Goal: Task Accomplishment & Management: Complete application form

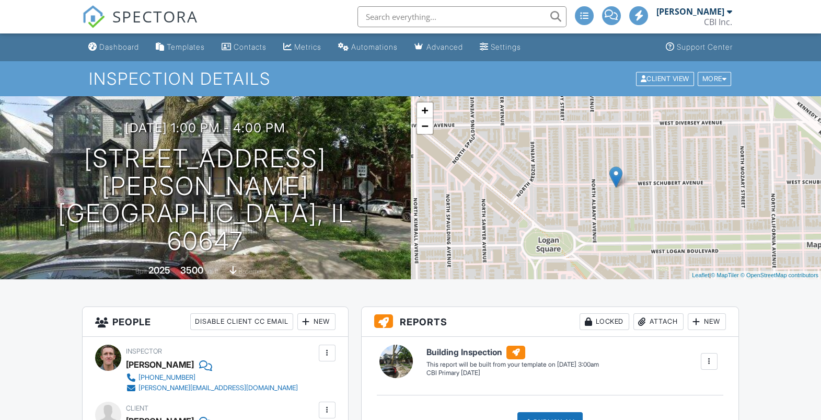
click at [121, 66] on div "Inspection Details Client View More Property Details Reschedule Reorder / Copy …" at bounding box center [410, 78] width 821 height 35
click at [120, 51] on div "Dashboard" at bounding box center [119, 46] width 40 height 9
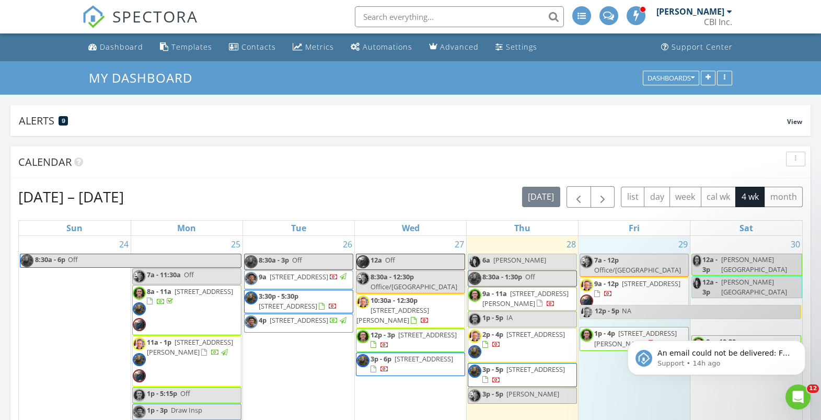
click at [596, 382] on div "29 7a - 12p Office/Libertyville 9a - 12p 4344 N Damen Ave, Chicago 60618 12p - …" at bounding box center [634, 341] width 111 height 210
click html "An email could not be delivered: For more information, view Why emails don't ge…"
click at [616, 337] on body "An email could not be delivered: For more information, view Why emails don't ge…" at bounding box center [716, 354] width 201 height 65
click at [611, 338] on icon at bounding box center [614, 337] width 7 height 7
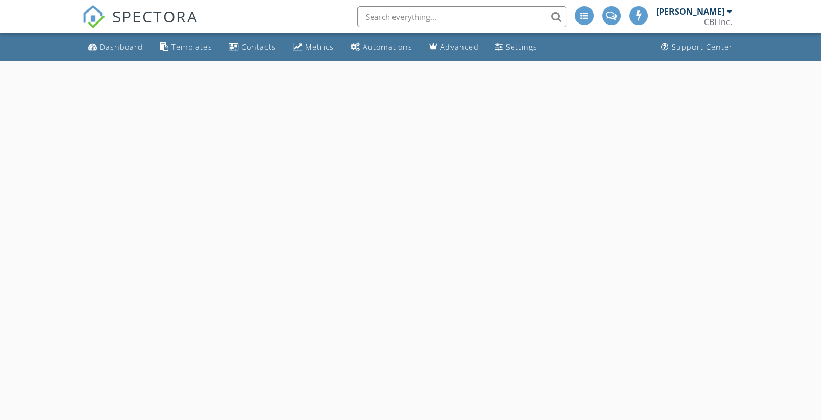
select select "7"
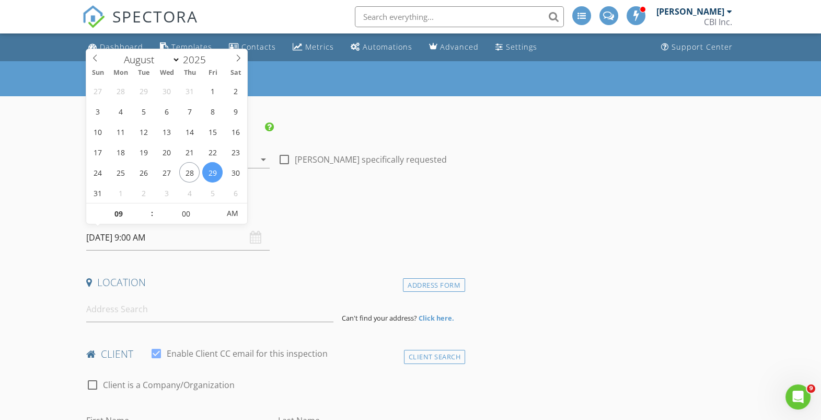
click at [132, 237] on input "08/29/2025 9:00 AM" at bounding box center [177, 238] width 183 height 26
click at [189, 219] on input "00" at bounding box center [186, 213] width 64 height 21
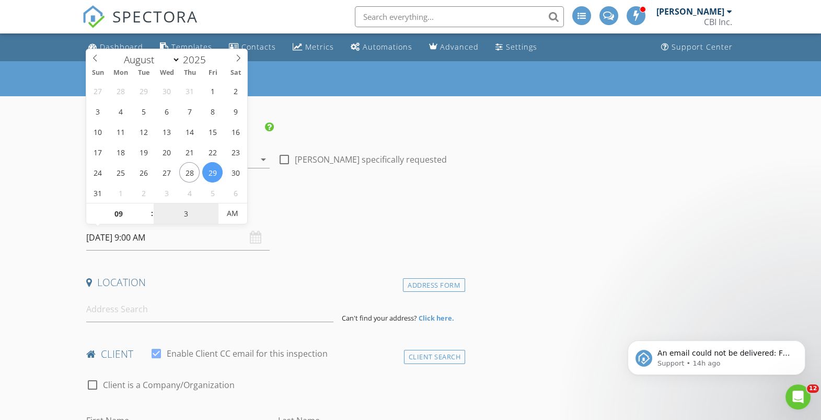
type input "30"
type input "08/29/2025 9:30 AM"
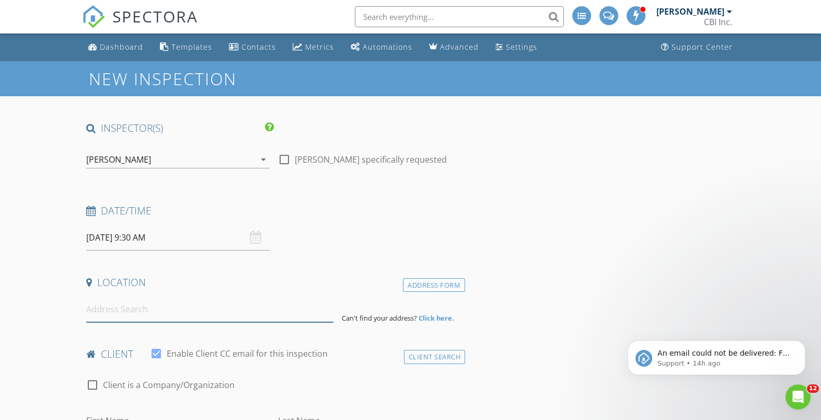
click at [174, 305] on input at bounding box center [209, 309] width 247 height 26
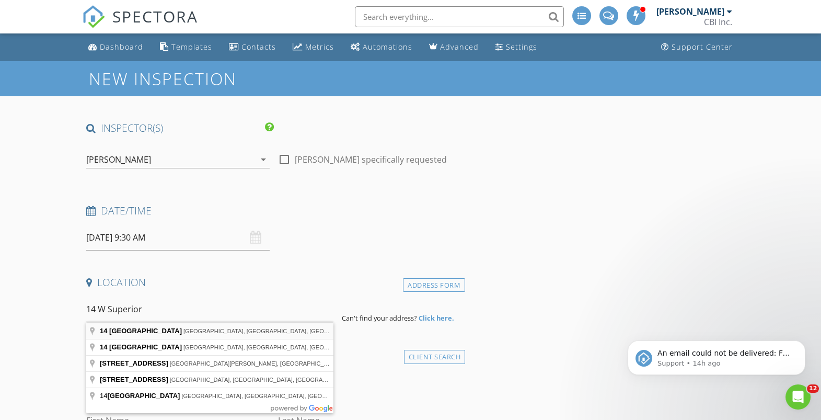
type input "14 West Superior Street, Chicago, IL, USA"
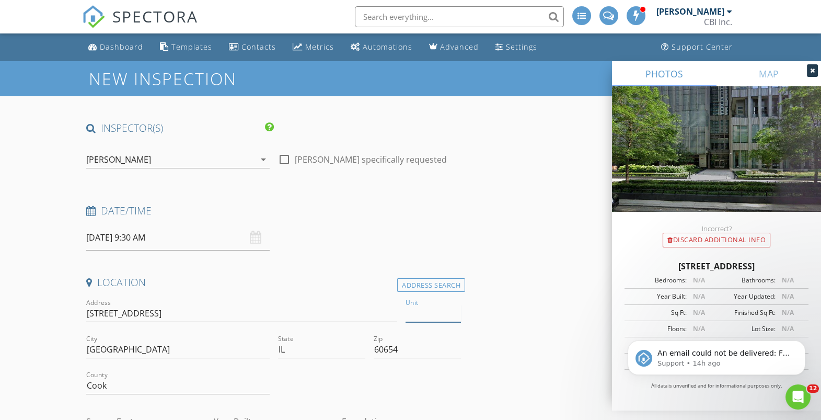
click at [408, 318] on input "Unit" at bounding box center [433, 313] width 55 height 17
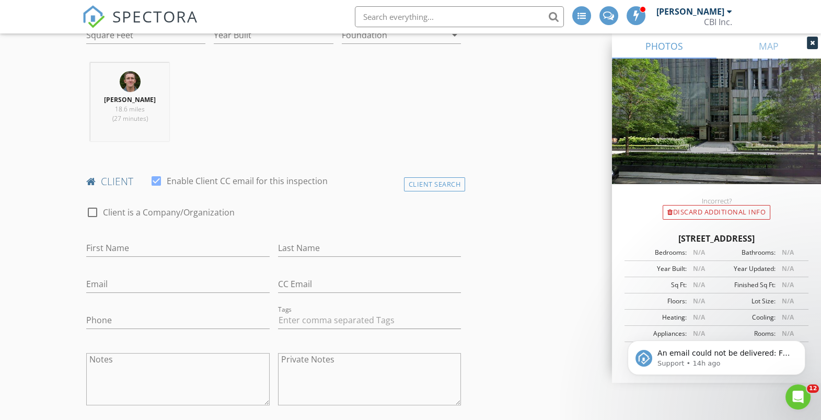
scroll to position [395, 0]
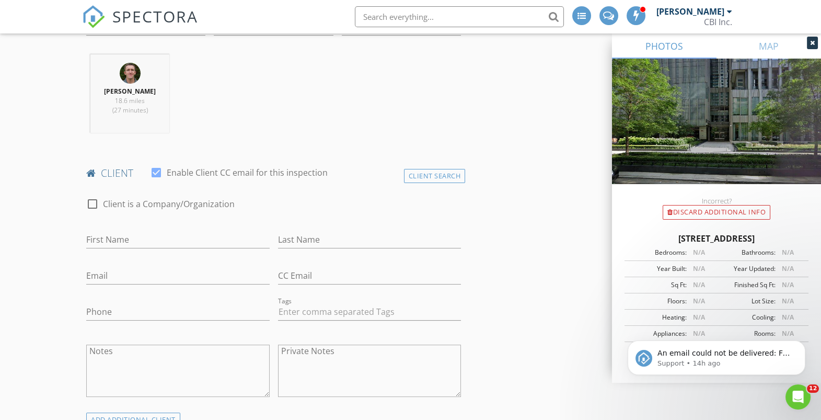
type input "6602"
click at [164, 237] on input "First Name" at bounding box center [177, 239] width 183 height 17
type input "Mark"
type input "Lane"
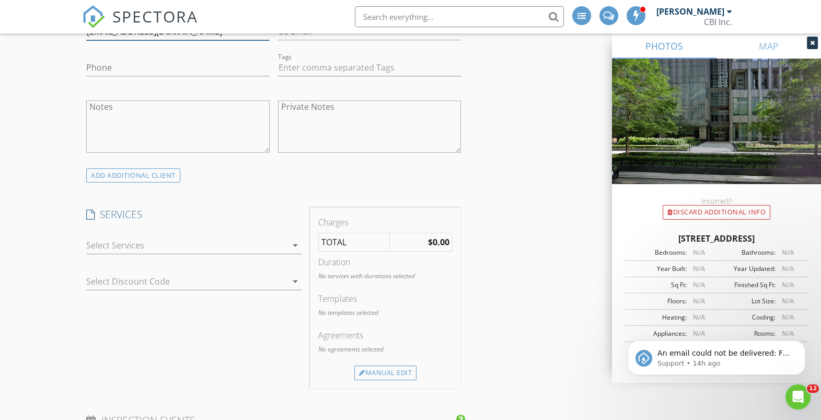
scroll to position [655, 0]
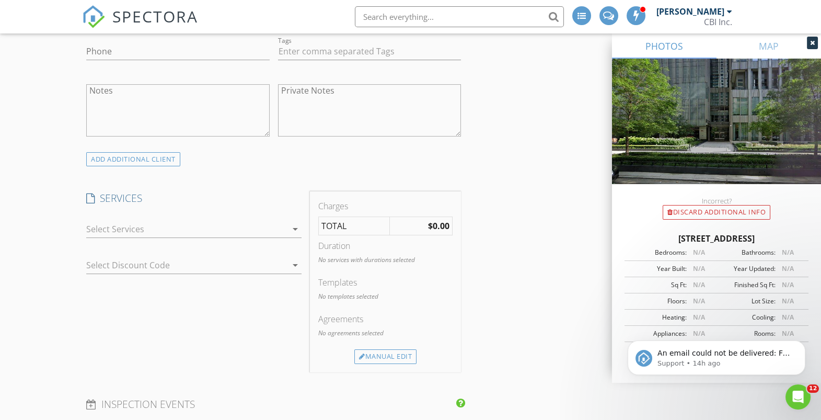
type input "mark.lane41@yahoo.com"
click at [256, 228] on div at bounding box center [186, 229] width 201 height 17
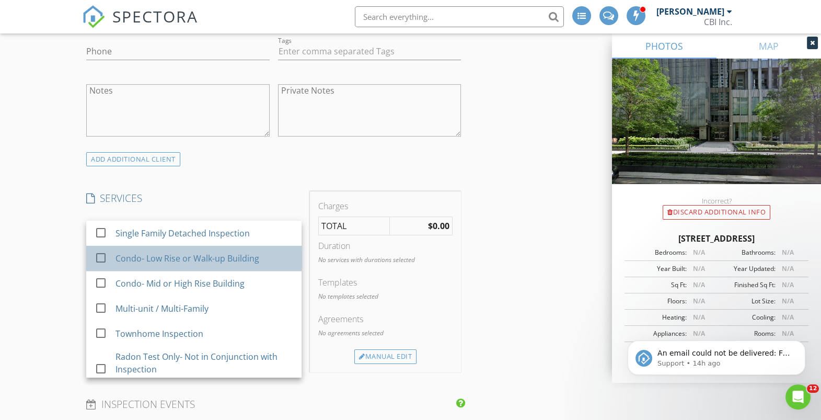
click at [229, 264] on div "Condo- Low Rise or Walk-up Building" at bounding box center [205, 258] width 178 height 21
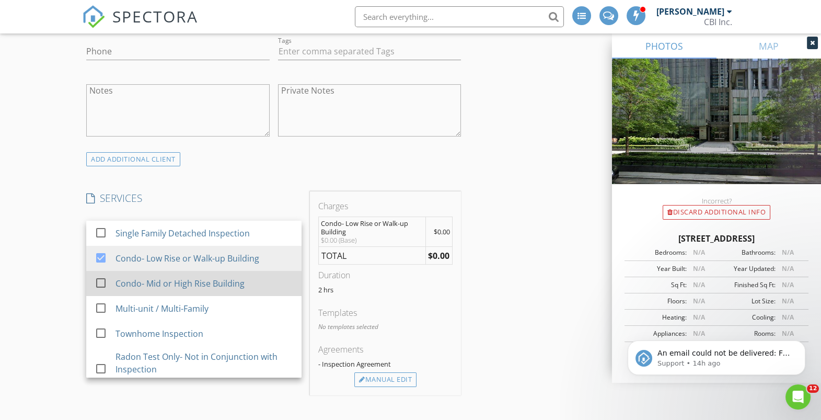
click at [101, 279] on div at bounding box center [101, 283] width 18 height 18
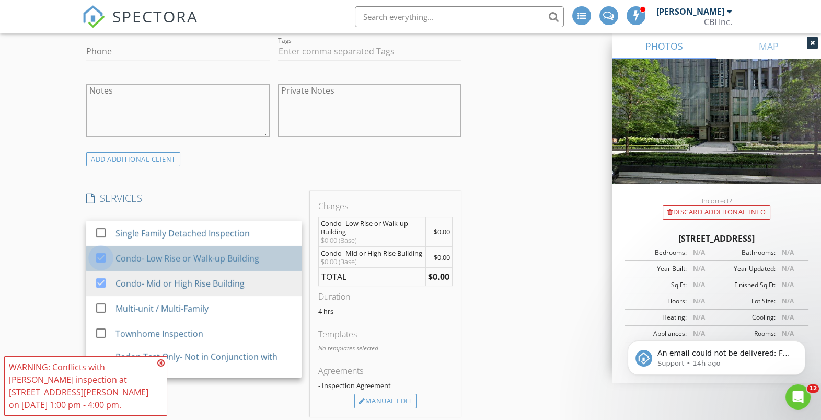
click at [106, 258] on div at bounding box center [101, 258] width 18 height 18
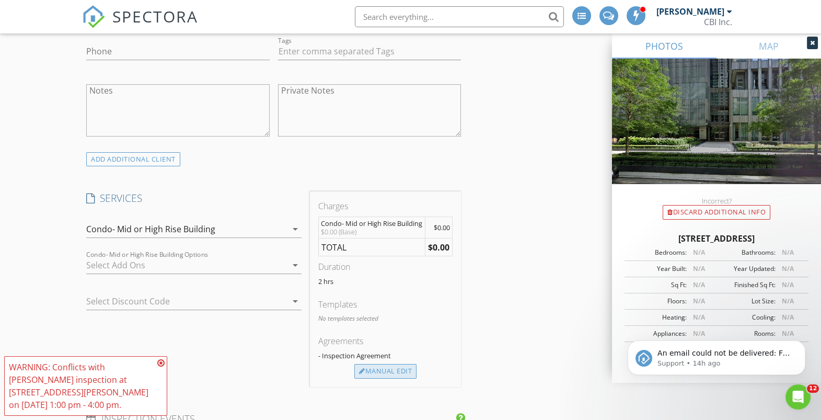
click at [389, 369] on div "Manual Edit" at bounding box center [385, 371] width 62 height 15
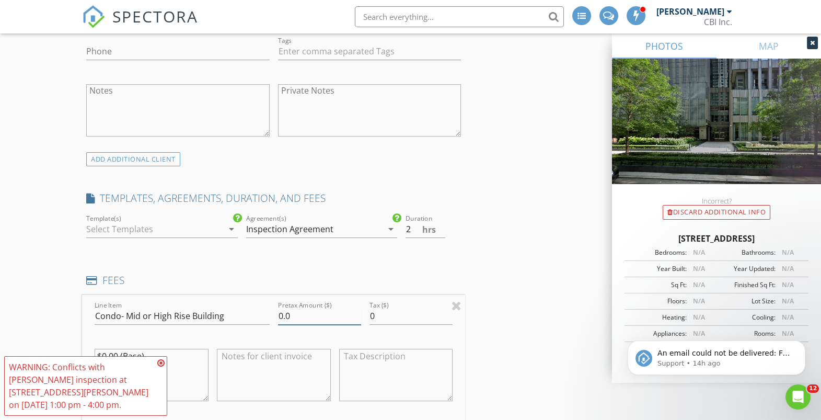
click at [292, 317] on input "0.0" at bounding box center [319, 315] width 83 height 17
type input "1095"
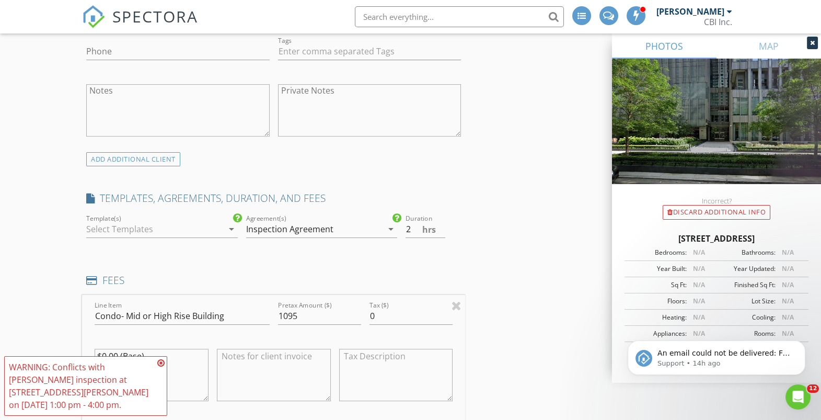
click at [161, 361] on icon at bounding box center [160, 363] width 7 height 8
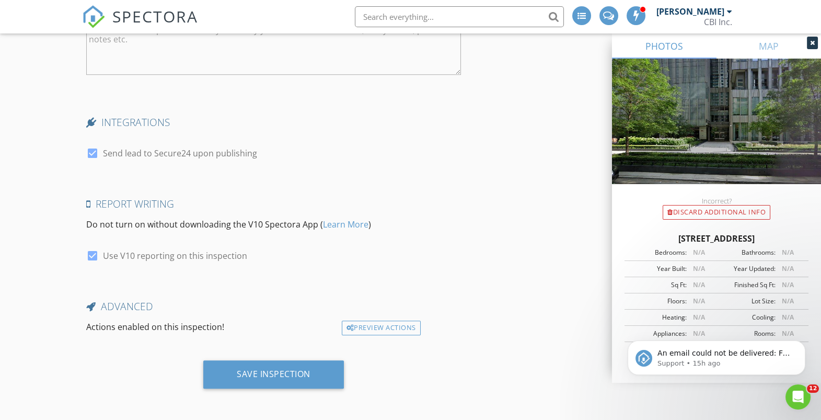
scroll to position [1785, 0]
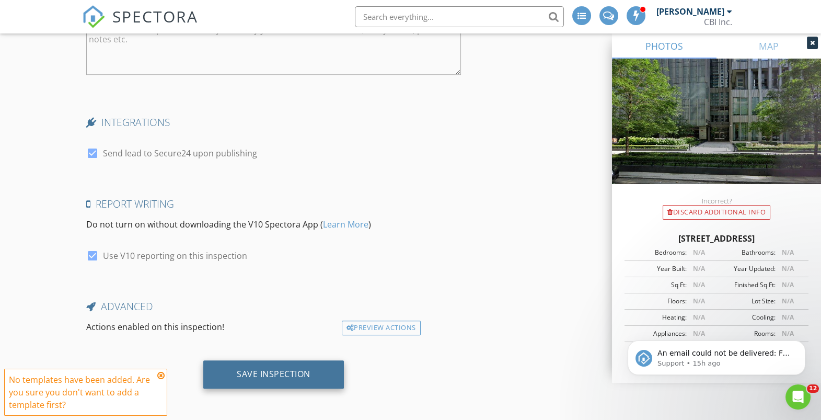
click at [291, 375] on div "Save Inspection" at bounding box center [274, 373] width 74 height 10
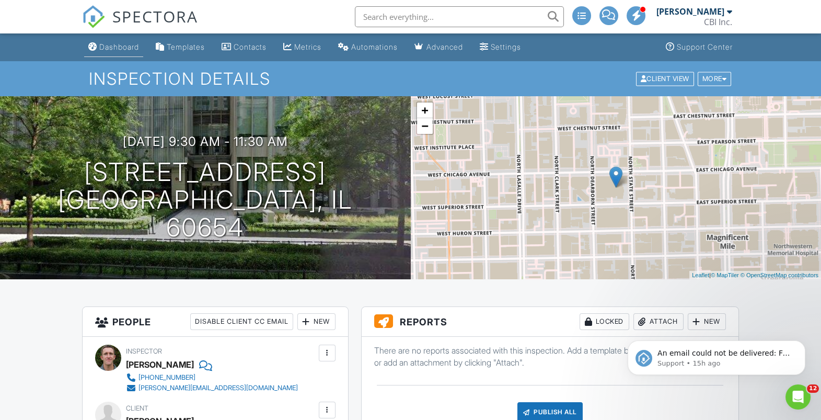
click at [121, 54] on link "Dashboard" at bounding box center [113, 47] width 59 height 19
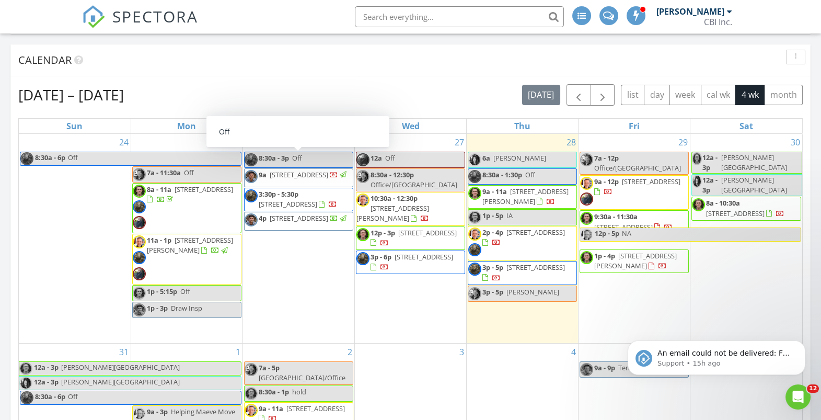
scroll to position [111, 0]
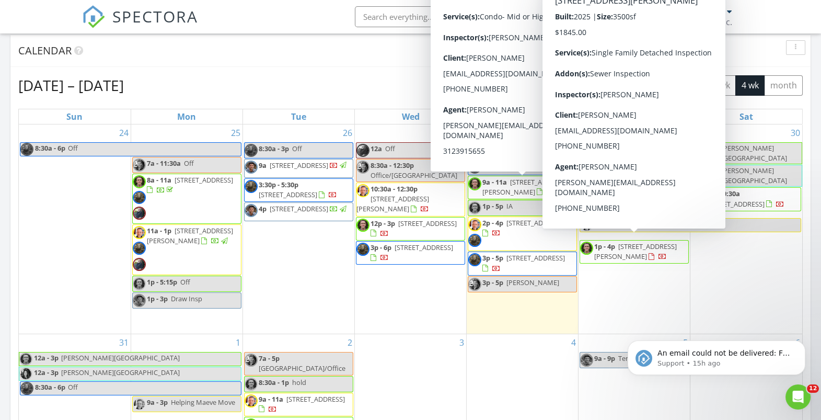
click at [650, 252] on div at bounding box center [658, 257] width 18 height 10
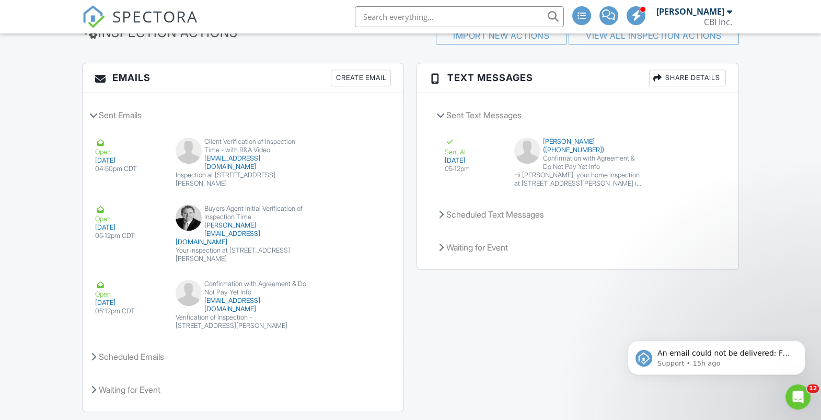
scroll to position [1340, 0]
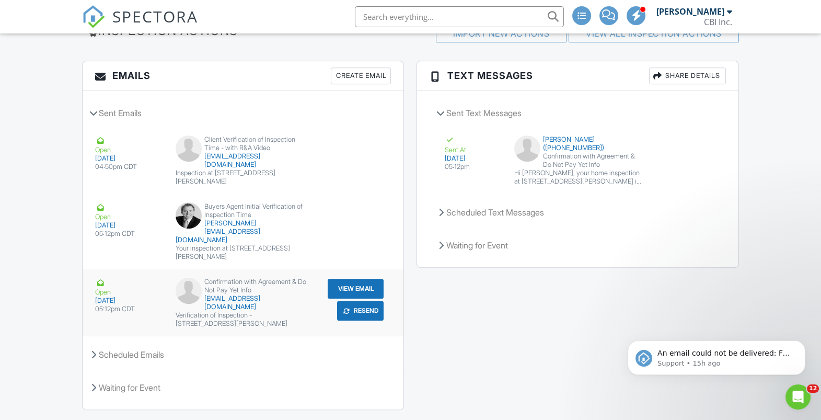
click at [354, 301] on button "Resend" at bounding box center [360, 311] width 47 height 20
